Goal: Information Seeking & Learning: Compare options

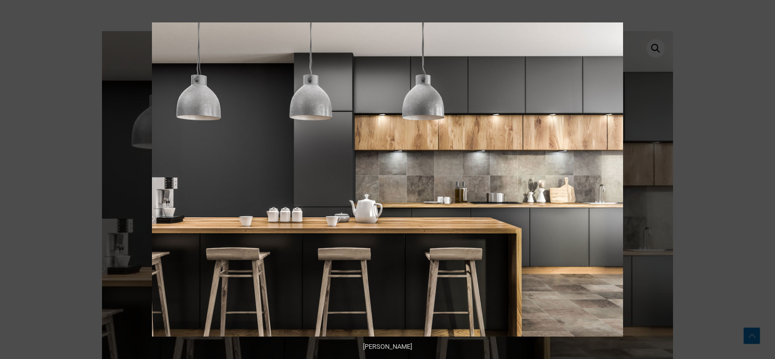
click at [760, 180] on button "Next (arrow right)" at bounding box center [757, 179] width 36 height 51
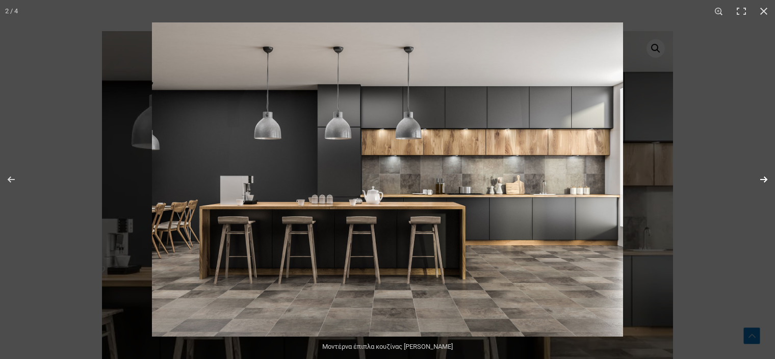
click at [758, 175] on button "Next (arrow right)" at bounding box center [757, 179] width 36 height 51
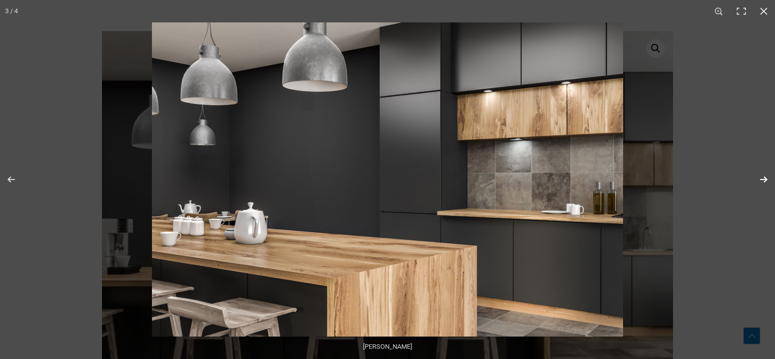
click at [764, 179] on button "Next (arrow right)" at bounding box center [757, 179] width 36 height 51
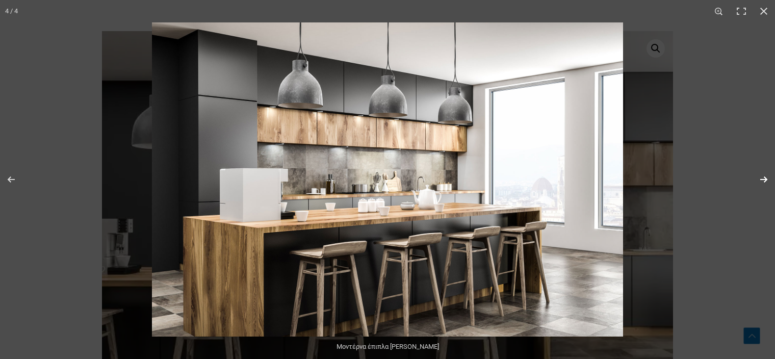
click at [762, 183] on button "Next (arrow right)" at bounding box center [757, 179] width 36 height 51
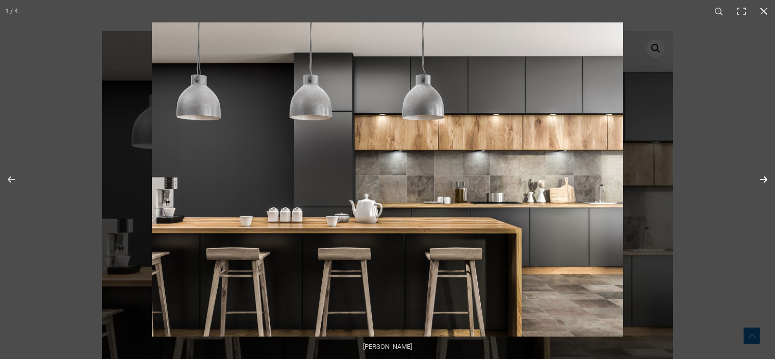
click at [762, 180] on button "Next (arrow right)" at bounding box center [757, 179] width 36 height 51
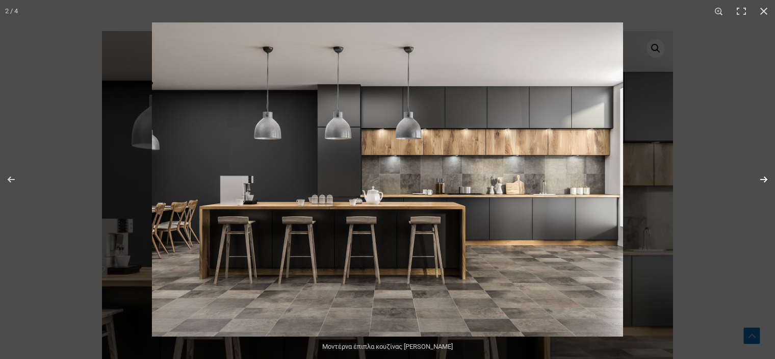
click at [762, 180] on button "Next (arrow right)" at bounding box center [757, 179] width 36 height 51
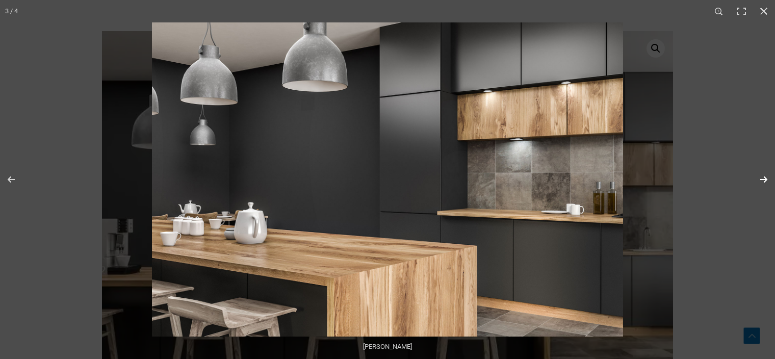
click at [762, 180] on button "Next (arrow right)" at bounding box center [757, 179] width 36 height 51
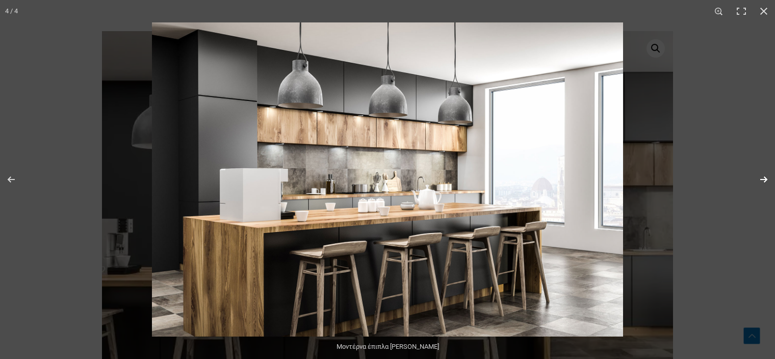
click at [761, 177] on button "Next (arrow right)" at bounding box center [757, 179] width 36 height 51
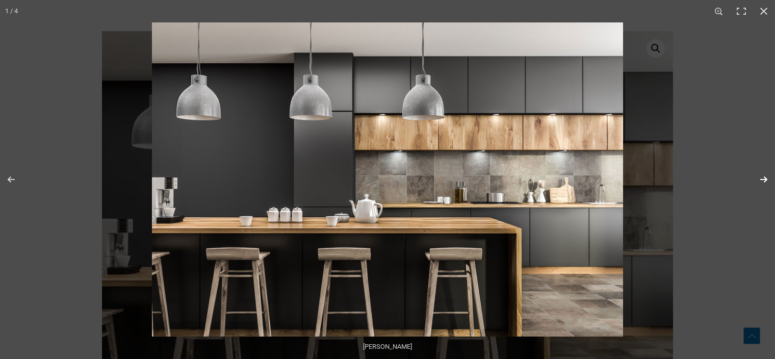
click at [760, 176] on button "Next (arrow right)" at bounding box center [757, 179] width 36 height 51
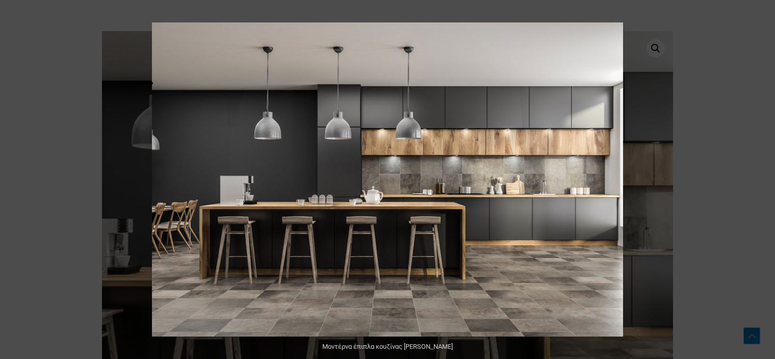
click at [760, 176] on button "Next (arrow right)" at bounding box center [757, 179] width 36 height 51
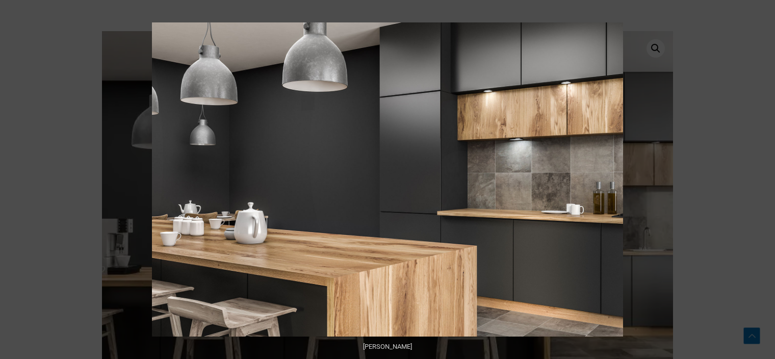
click at [760, 176] on button "Next (arrow right)" at bounding box center [757, 179] width 36 height 51
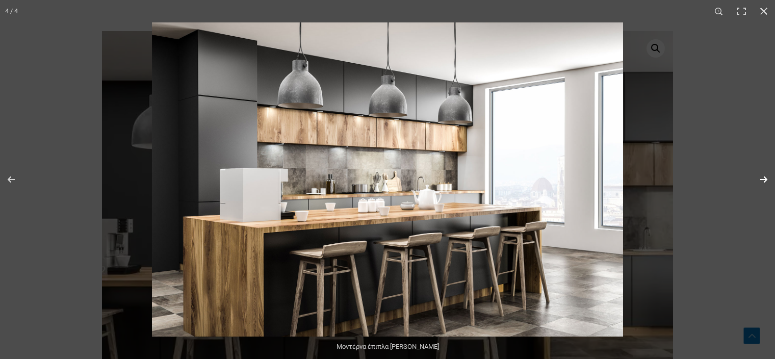
click at [763, 178] on button "Next (arrow right)" at bounding box center [757, 179] width 36 height 51
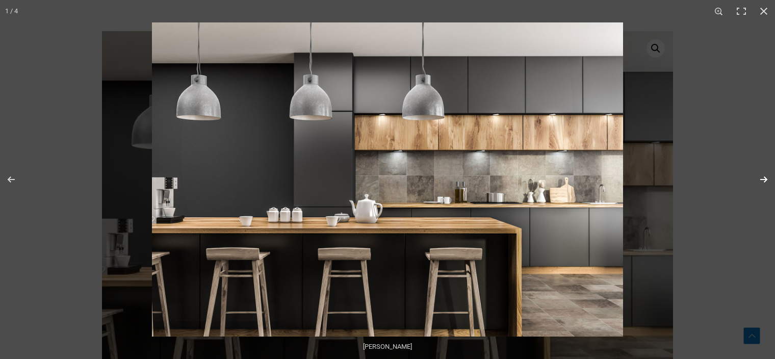
click at [763, 178] on button "Next (arrow right)" at bounding box center [757, 179] width 36 height 51
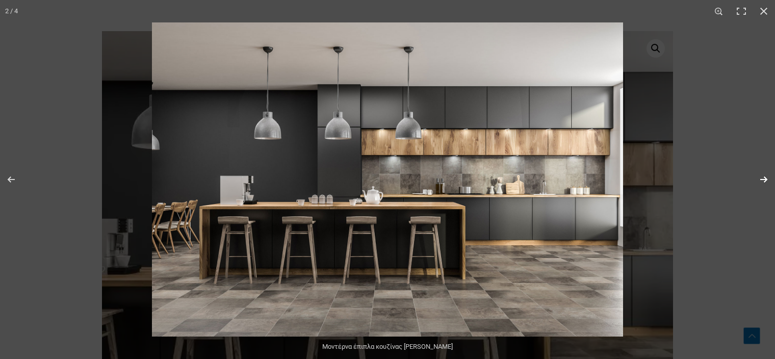
click at [765, 184] on button "Next (arrow right)" at bounding box center [757, 179] width 36 height 51
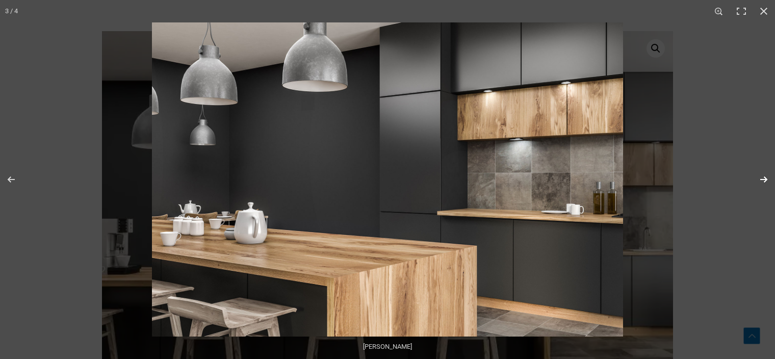
click at [759, 177] on button "Next (arrow right)" at bounding box center [757, 179] width 36 height 51
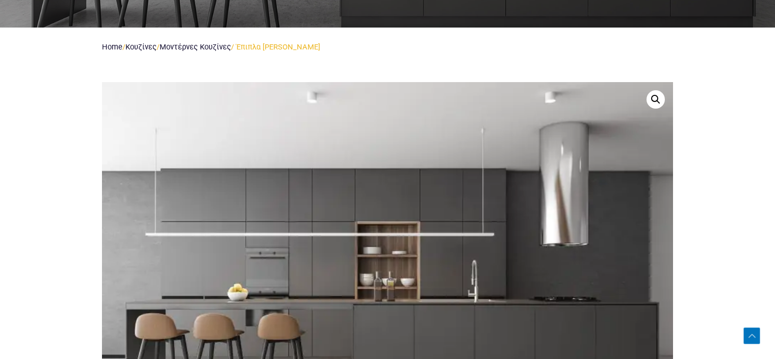
scroll to position [408, 0]
